Goal: Navigation & Orientation: Find specific page/section

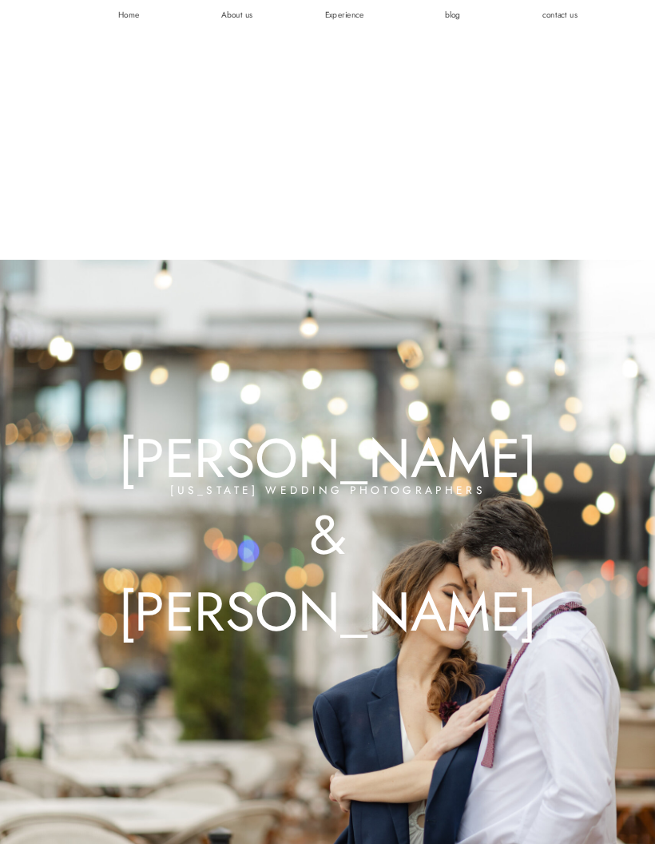
click at [127, 11] on div at bounding box center [327, 437] width 919 height 872
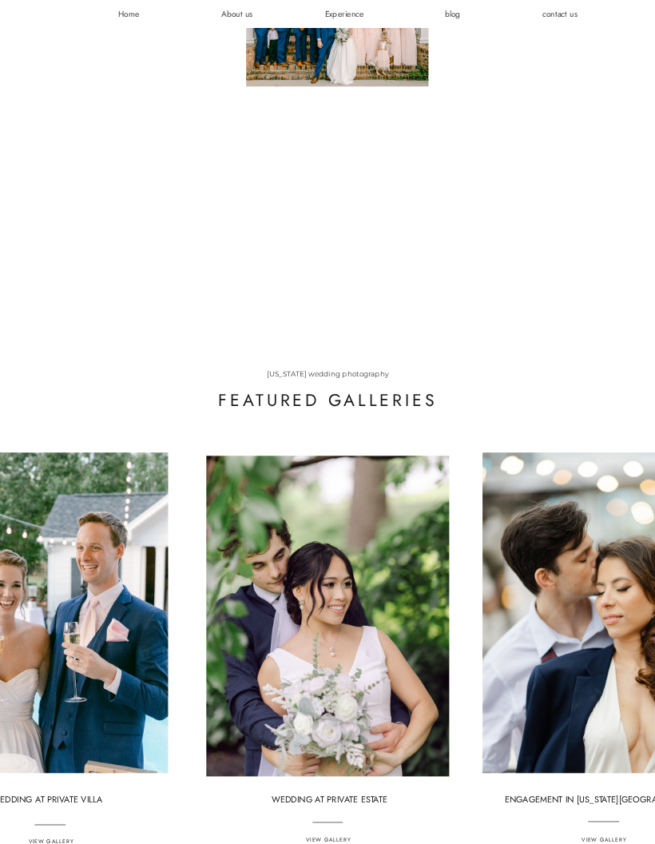
scroll to position [3240, 0]
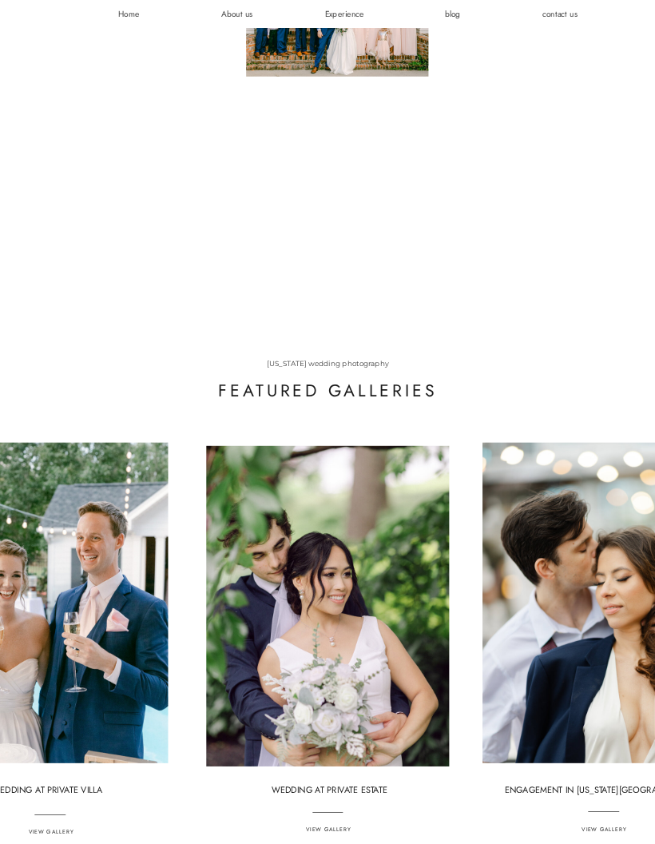
click at [308, 538] on div at bounding box center [327, 606] width 243 height 321
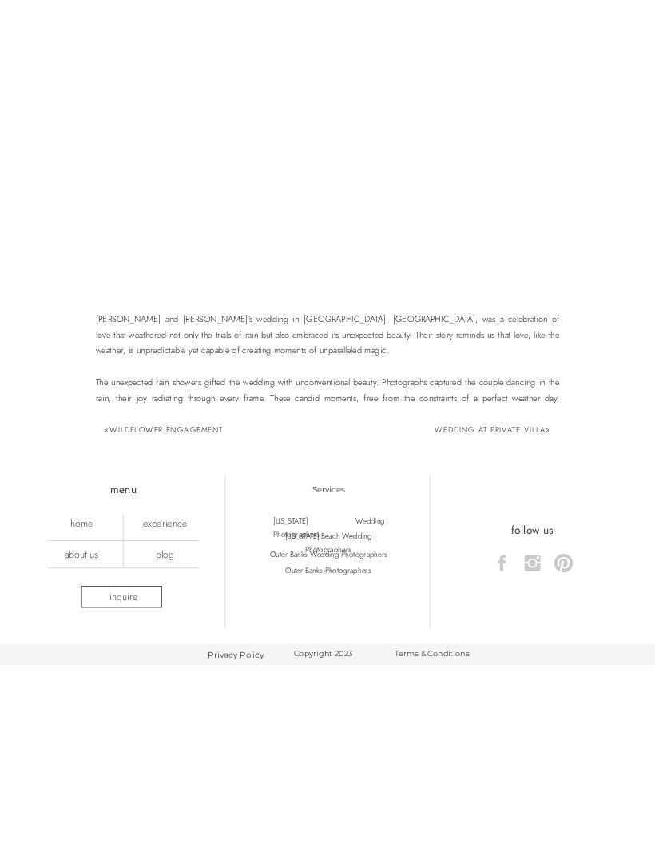
scroll to position [5726, 0]
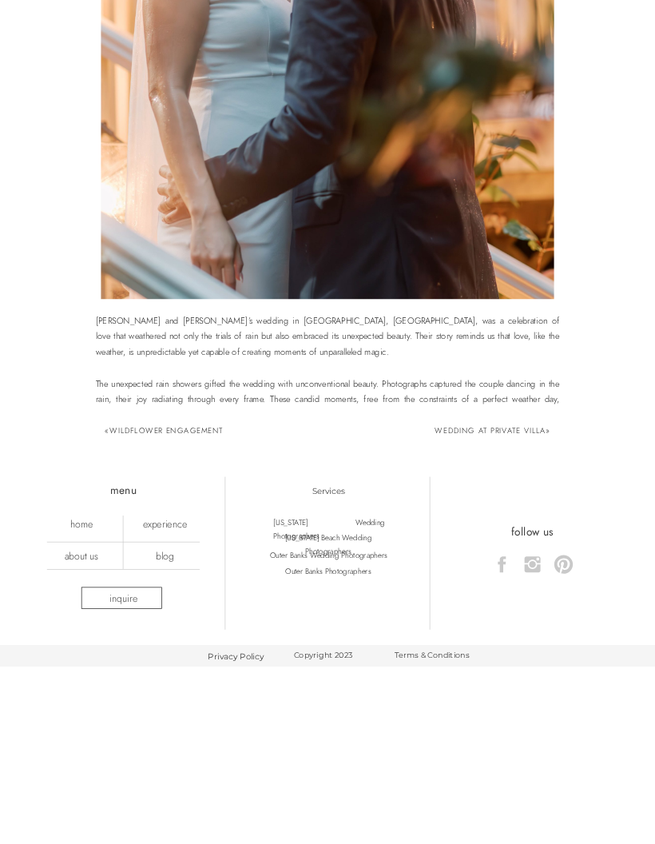
click at [500, 436] on link "Wedding at Private Villa" at bounding box center [491, 430] width 110 height 11
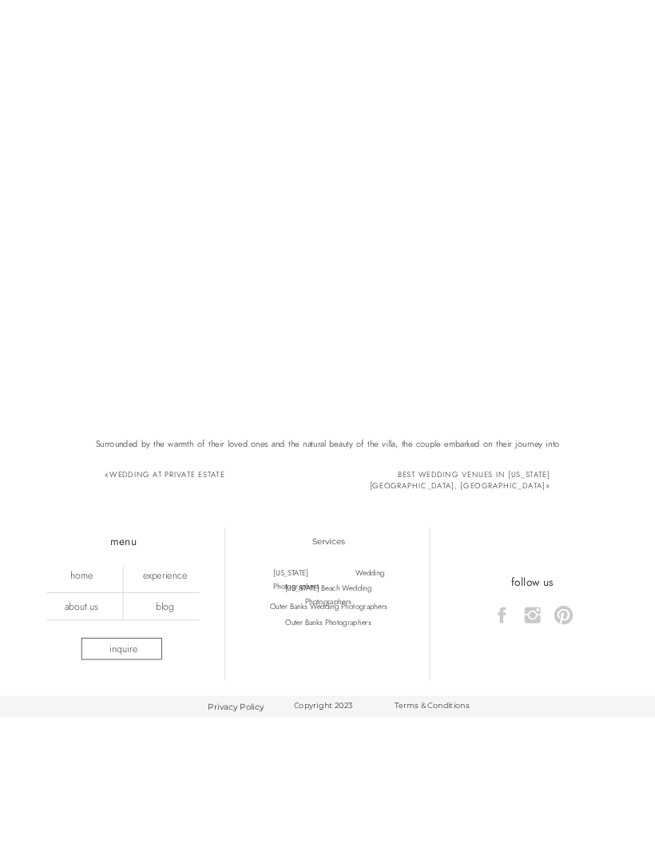
scroll to position [5832, 0]
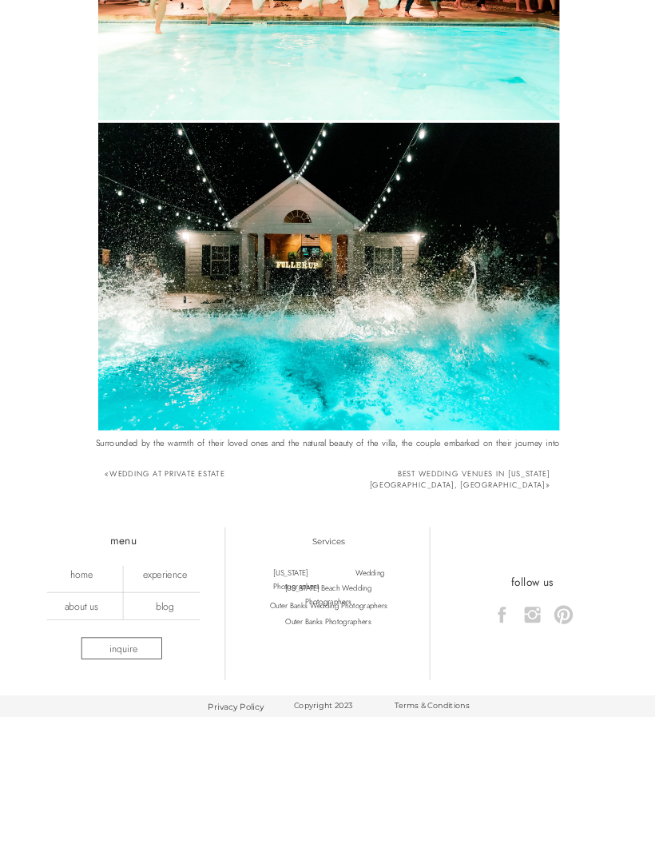
click at [497, 472] on link "Best Wedding Venues In Virginia Beach, VA" at bounding box center [460, 479] width 181 height 22
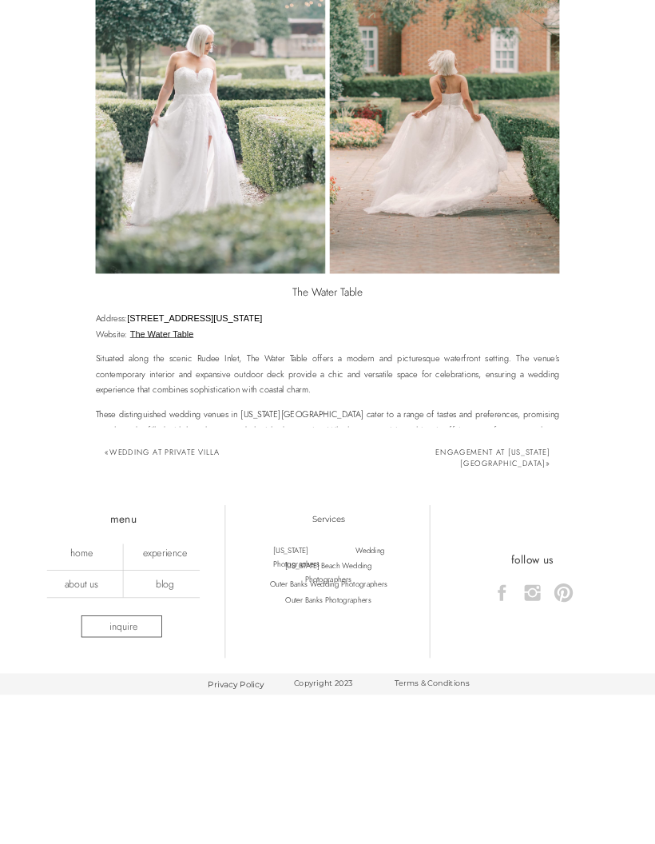
scroll to position [1466, 0]
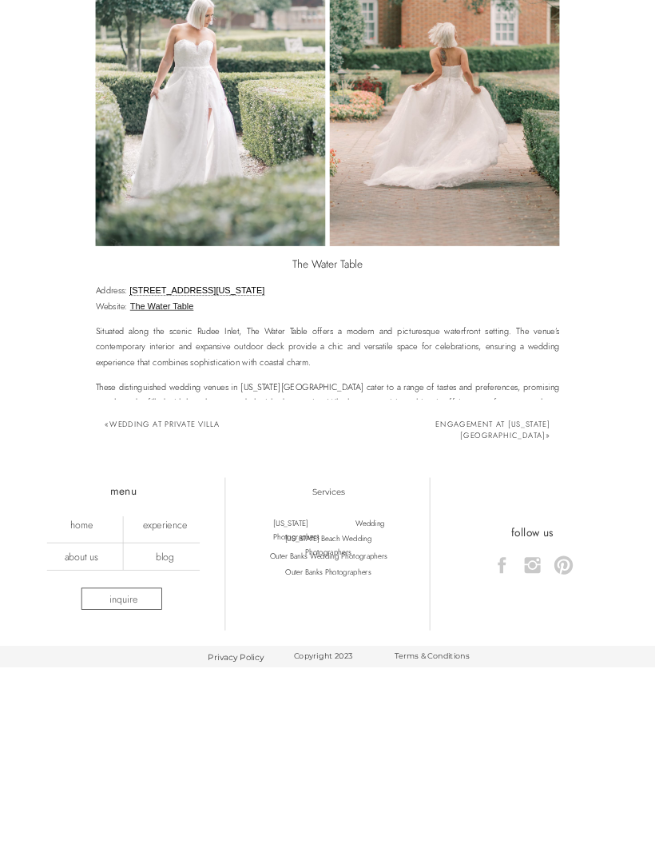
click at [78, 561] on nav "about us" at bounding box center [81, 556] width 77 height 12
